Goal: Task Accomplishment & Management: Manage account settings

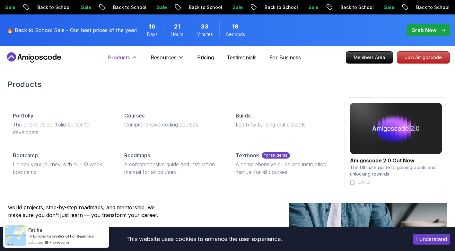
click at [132, 56] on icon at bounding box center [134, 57] width 6 height 6
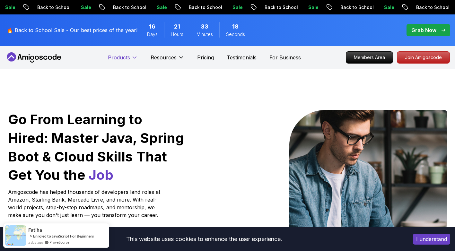
click at [132, 56] on icon at bounding box center [134, 57] width 6 height 6
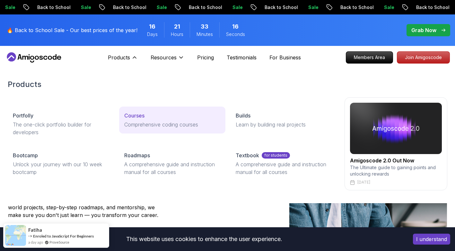
click at [137, 116] on p "Courses" at bounding box center [134, 116] width 20 height 8
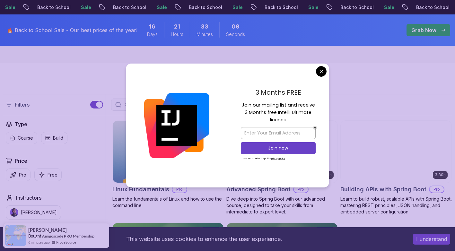
scroll to position [128, 0]
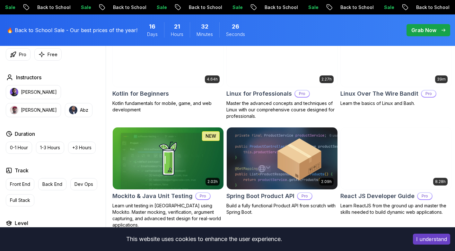
scroll to position [1336, 0]
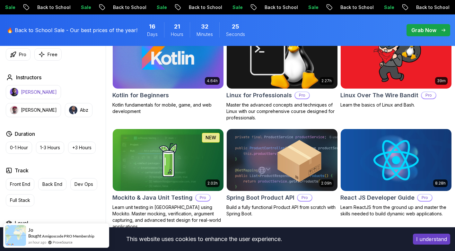
click at [31, 93] on p "[PERSON_NAME]" at bounding box center [39, 92] width 36 height 6
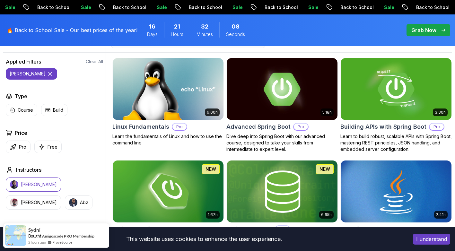
scroll to position [138, 0]
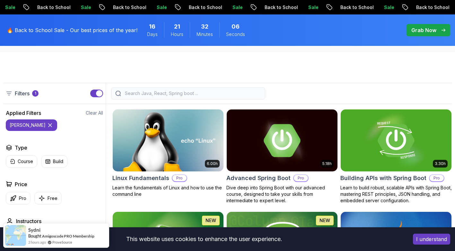
click at [211, 90] on div at bounding box center [188, 93] width 154 height 12
click at [196, 94] on input "search" at bounding box center [192, 93] width 137 height 6
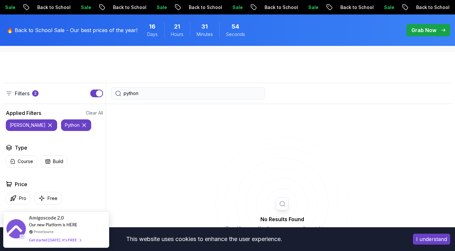
type input "python"
drag, startPoint x: 147, startPoint y: 92, endPoint x: 115, endPoint y: 94, distance: 32.2
click at [115, 94] on div "python" at bounding box center [188, 93] width 154 height 12
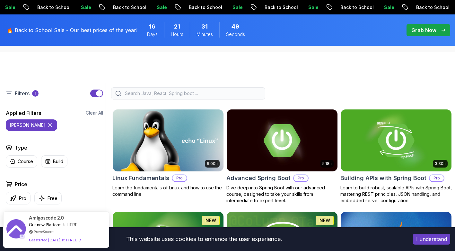
click at [152, 144] on img at bounding box center [168, 140] width 116 height 65
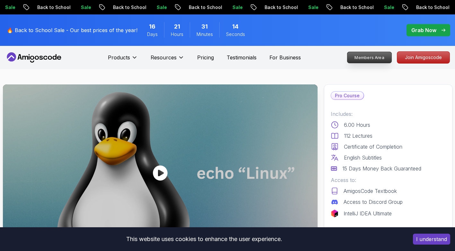
click at [380, 56] on p "Members Area" at bounding box center [369, 57] width 44 height 11
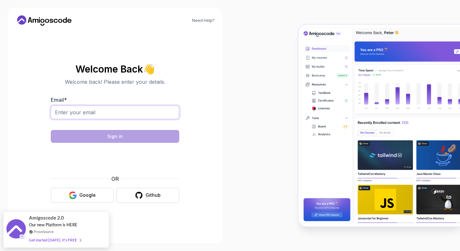
click at [112, 113] on input "Email *" at bounding box center [115, 112] width 128 height 13
click at [128, 110] on input "[EMAIL_ADDRESS][DOMAIN_NAME]" at bounding box center [115, 112] width 128 height 13
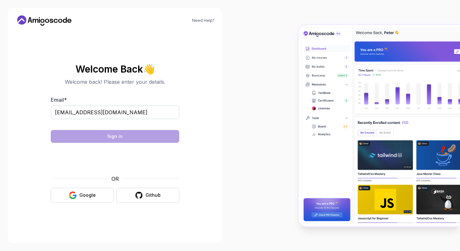
click at [201, 143] on section "Welcome Back 👋 Welcome back! Please enter your details. Email * [EMAIL_ADDRESS]…" at bounding box center [114, 133] width 199 height 152
click at [121, 113] on input "[EMAIL_ADDRESS][DOMAIN_NAME]" at bounding box center [115, 112] width 128 height 13
click at [132, 115] on input "[EMAIL_ADDRESS][DOMAIN_NAME]" at bounding box center [115, 112] width 128 height 13
type input "f"
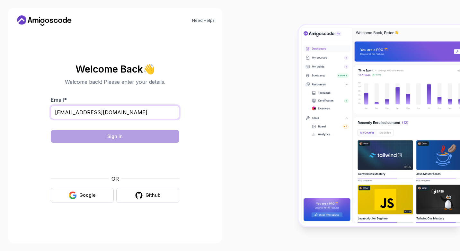
type input "[EMAIL_ADDRESS][DOMAIN_NAME]"
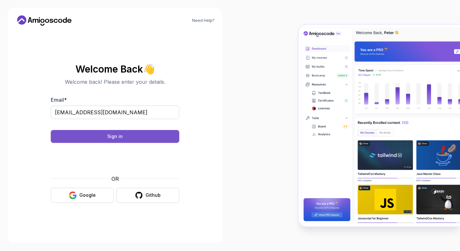
click at [121, 135] on div "Sign in" at bounding box center [114, 136] width 15 height 6
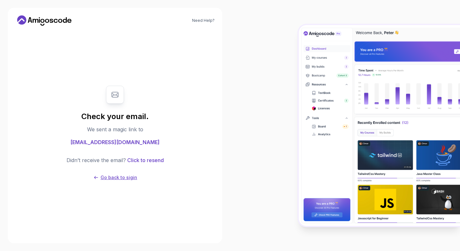
click at [118, 177] on p "Go back to sigin" at bounding box center [119, 177] width 37 height 6
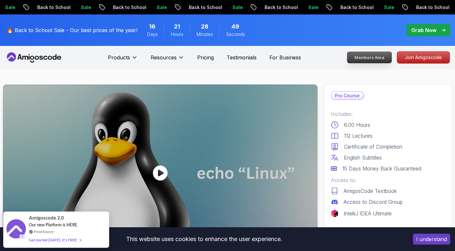
click at [373, 59] on p "Members Area" at bounding box center [369, 57] width 44 height 11
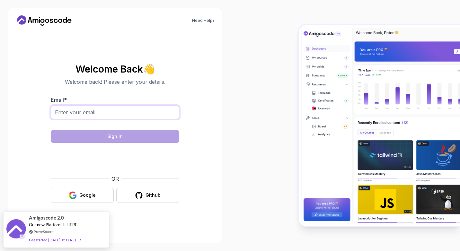
click at [110, 113] on input "Email *" at bounding box center [115, 112] width 128 height 13
type input "[EMAIL_ADDRESS][DOMAIN_NAME]"
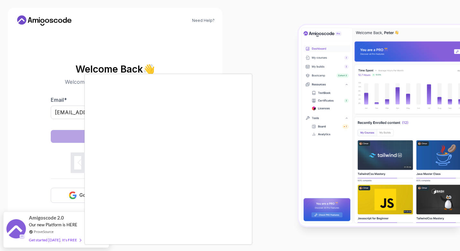
click at [259, 207] on div at bounding box center [230, 125] width 460 height 251
